Goal: Register for event/course

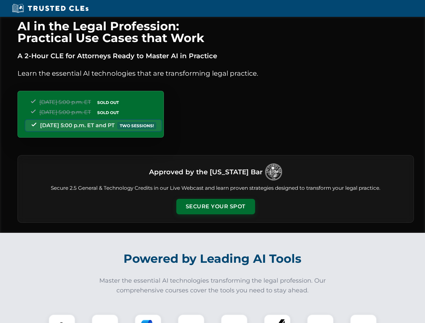
click at [215, 207] on button "Secure Your Spot" at bounding box center [215, 206] width 79 height 15
click at [62, 319] on img at bounding box center [62, 328] width 20 height 20
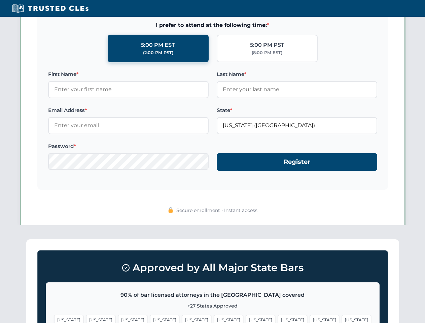
click at [246, 319] on span "[US_STATE]" at bounding box center [260, 320] width 29 height 10
click at [310, 319] on span "[US_STATE]" at bounding box center [324, 320] width 29 height 10
